Goal: Information Seeking & Learning: Stay updated

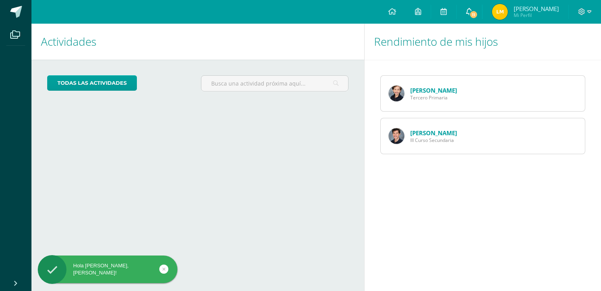
click at [477, 12] on span "11" at bounding box center [474, 14] width 9 height 9
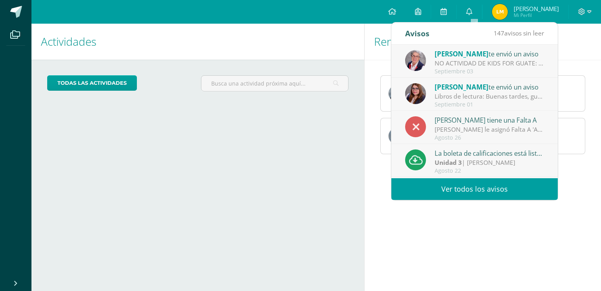
click at [464, 91] on span "[PERSON_NAME]" at bounding box center [462, 86] width 54 height 9
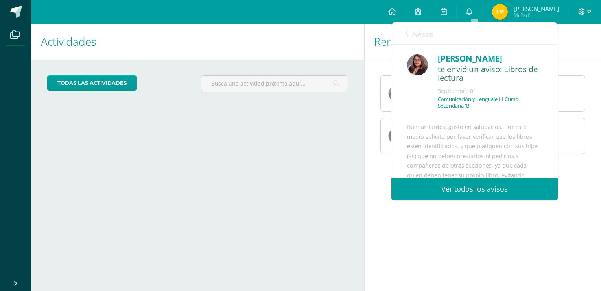
click at [406, 33] on icon at bounding box center [406, 34] width 3 height 6
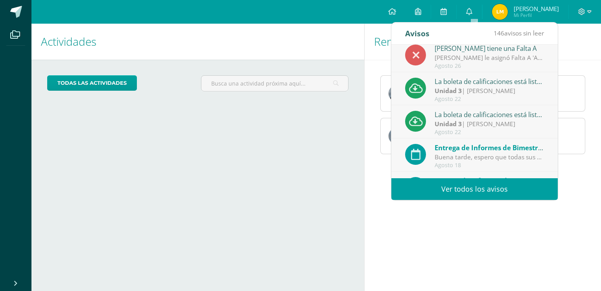
scroll to position [131, 0]
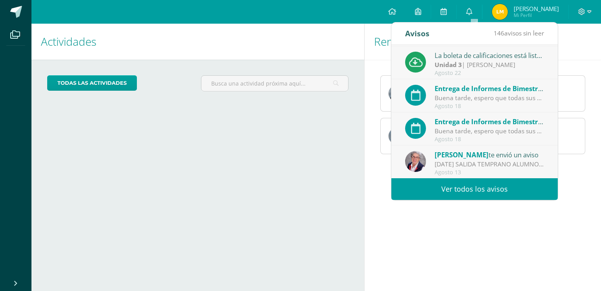
click at [483, 185] on link "Ver todos los avisos" at bounding box center [475, 189] width 167 height 22
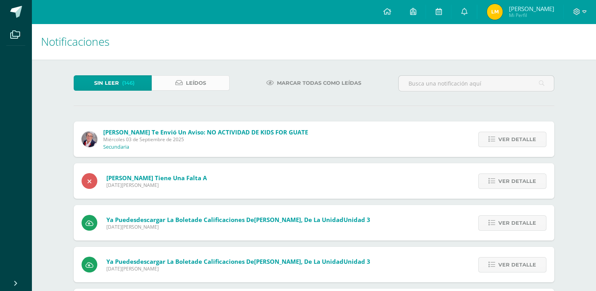
click at [198, 80] on span "Leídos" at bounding box center [196, 83] width 20 height 15
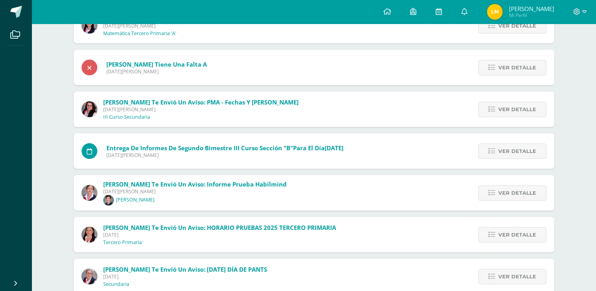
scroll to position [236, 0]
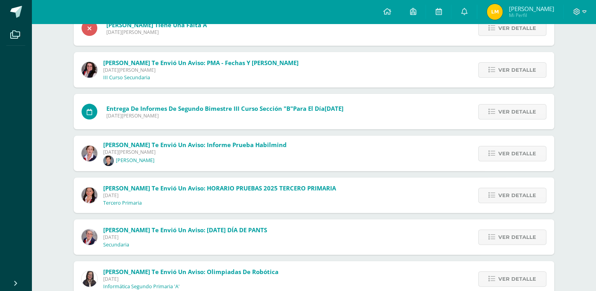
click at [199, 145] on span "Pinto Lillian te envió un aviso: Informe prueba Habilmind" at bounding box center [194, 145] width 183 height 8
click at [518, 147] on span "Ver detalle" at bounding box center [517, 153] width 38 height 15
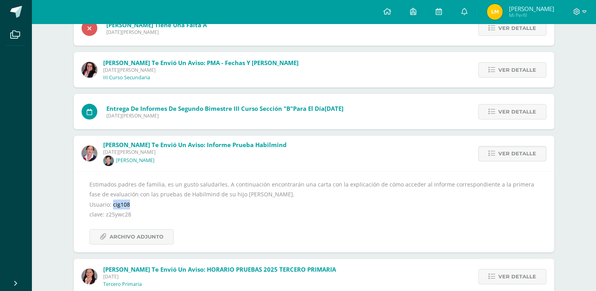
drag, startPoint x: 111, startPoint y: 205, endPoint x: 128, endPoint y: 204, distance: 16.5
click at [128, 204] on div "Estimados padres de familia, es un gusto saludarles. A continuación encontrarán…" at bounding box center [313, 211] width 449 height 65
copy div "cig108"
